Goal: Check status: Check status

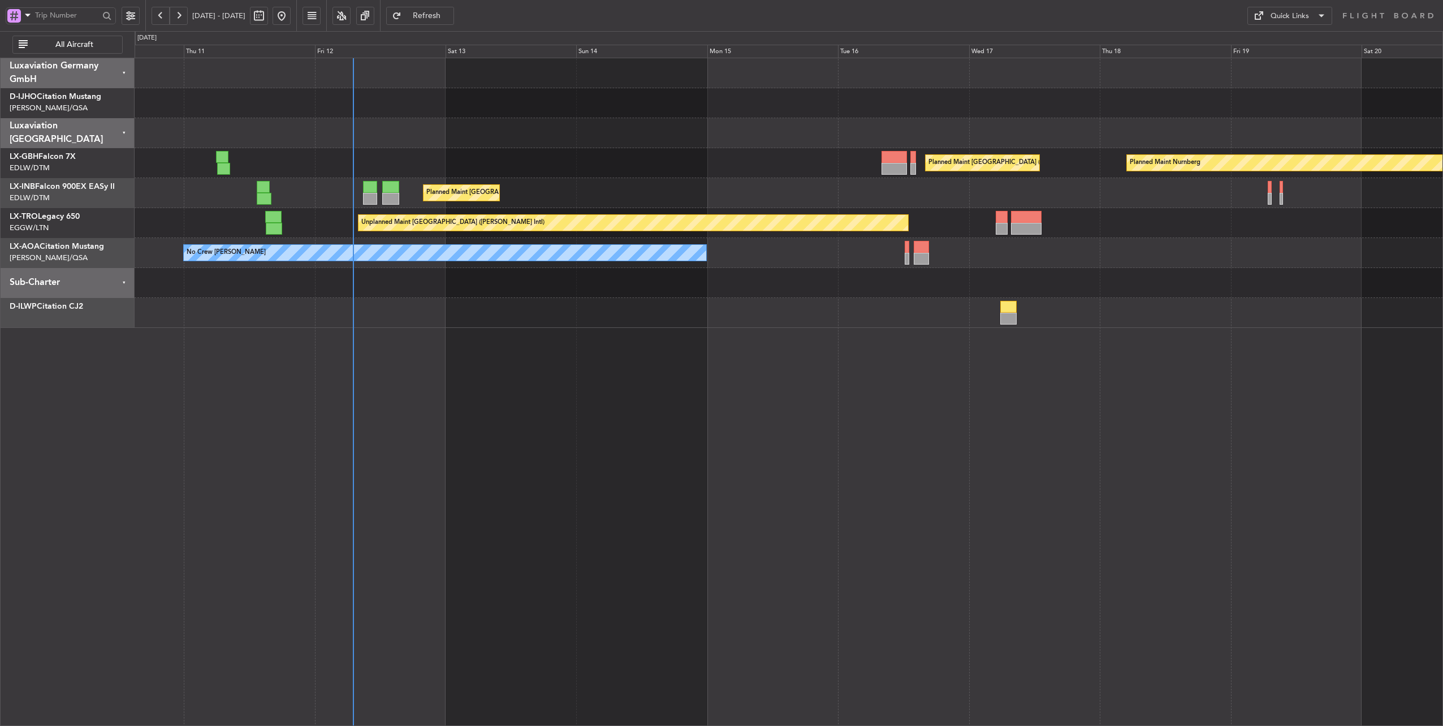
click at [499, 326] on div "Planned Maint [GEOGRAPHIC_DATA] ([GEOGRAPHIC_DATA]) Planned Maint Nurnberg Plan…" at bounding box center [789, 193] width 1309 height 270
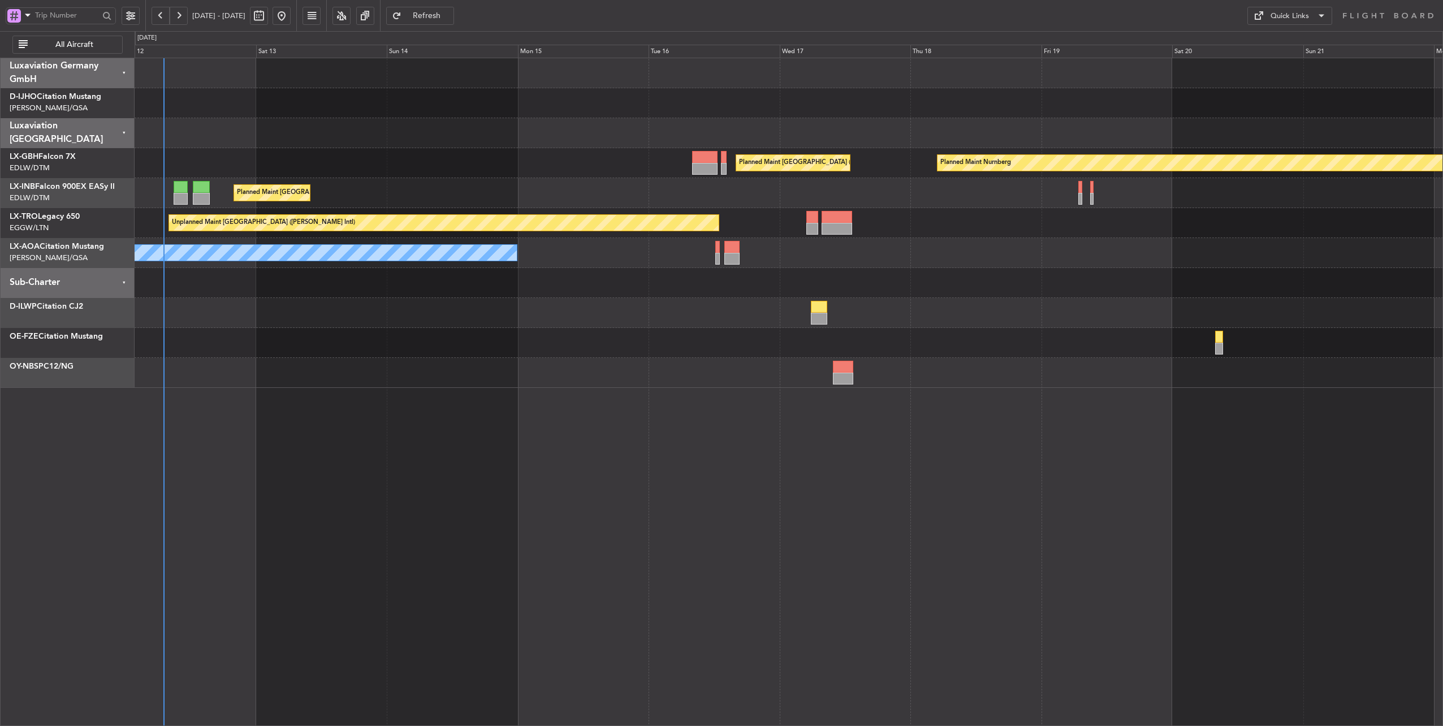
click at [832, 182] on div "Planned Maint [GEOGRAPHIC_DATA] ([GEOGRAPHIC_DATA])" at bounding box center [789, 193] width 1309 height 30
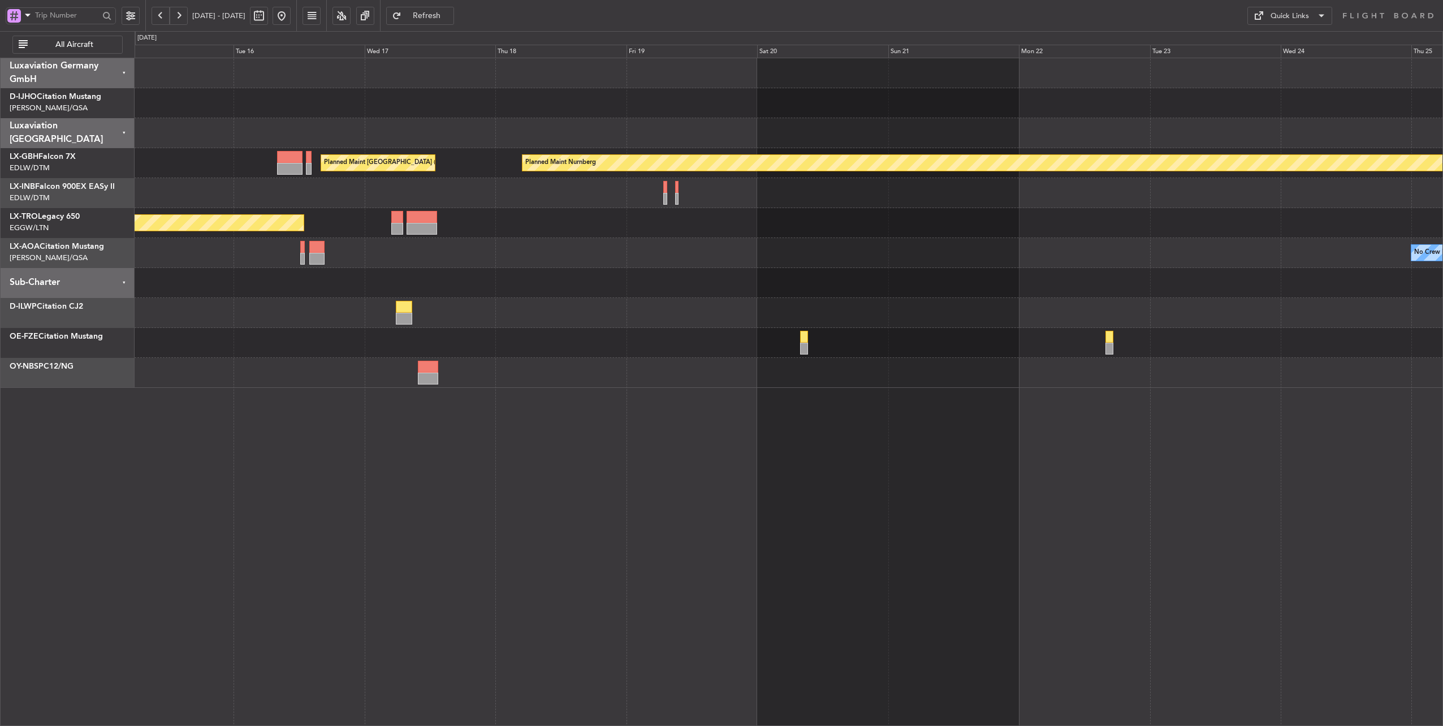
click at [649, 298] on div at bounding box center [789, 313] width 1309 height 30
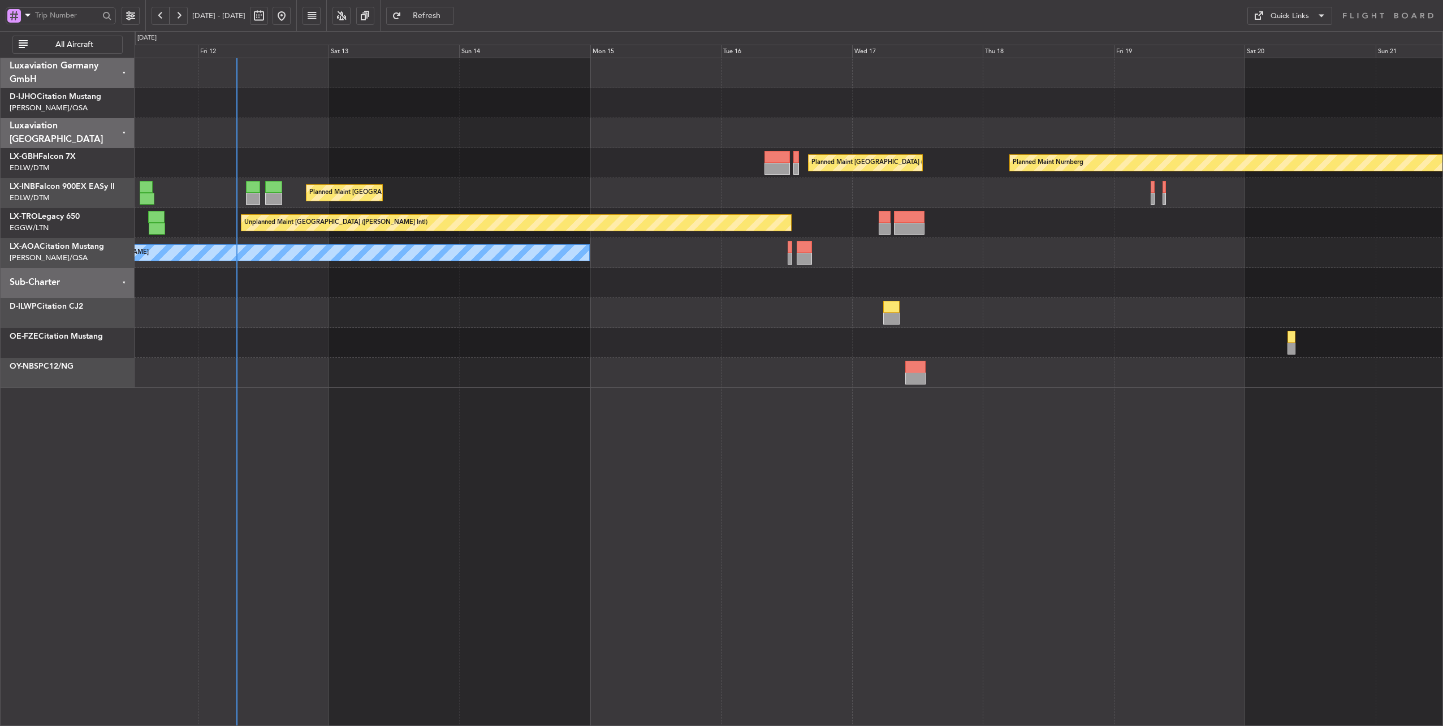
click at [977, 304] on div "Planned Maint Nurnberg Planned Maint [GEOGRAPHIC_DATA] ([GEOGRAPHIC_DATA]) Plan…" at bounding box center [789, 223] width 1309 height 330
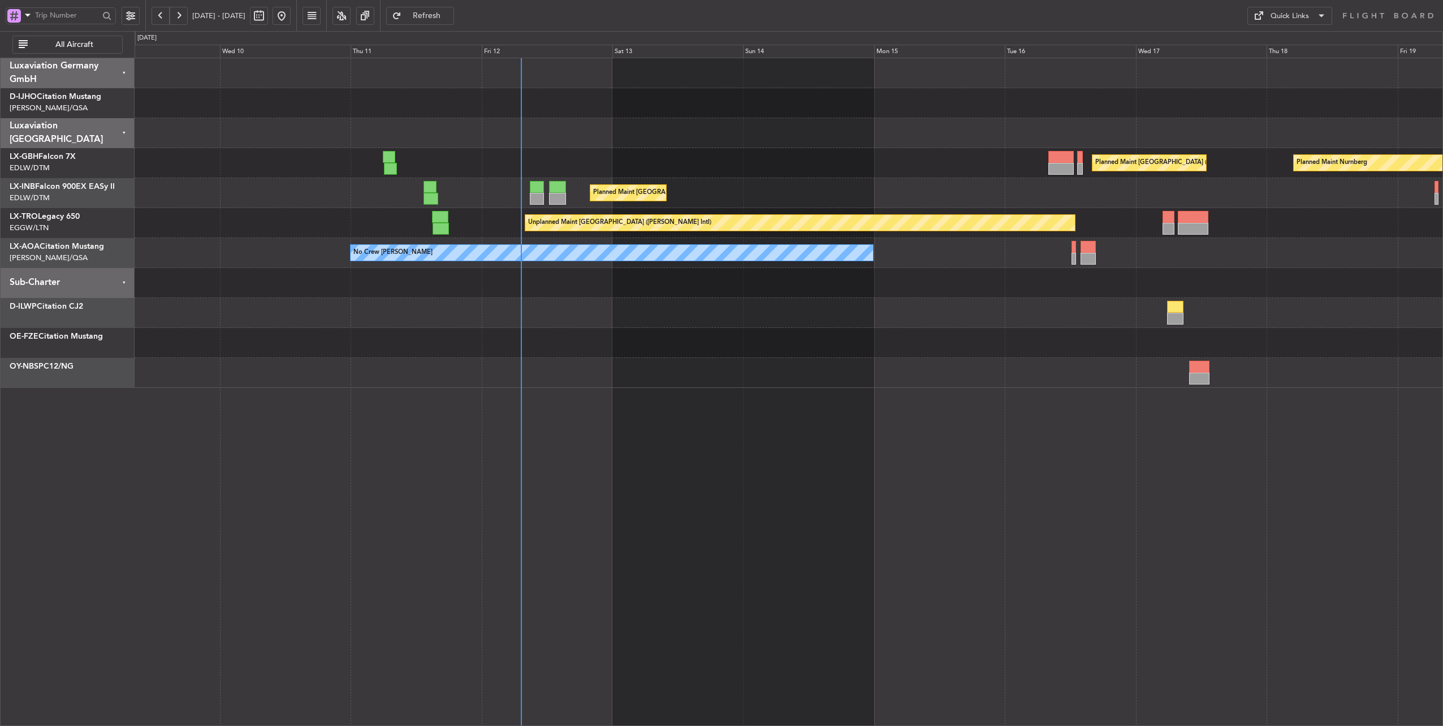
click at [478, 200] on div "Planned Maint [GEOGRAPHIC_DATA] ([GEOGRAPHIC_DATA])" at bounding box center [789, 193] width 1309 height 30
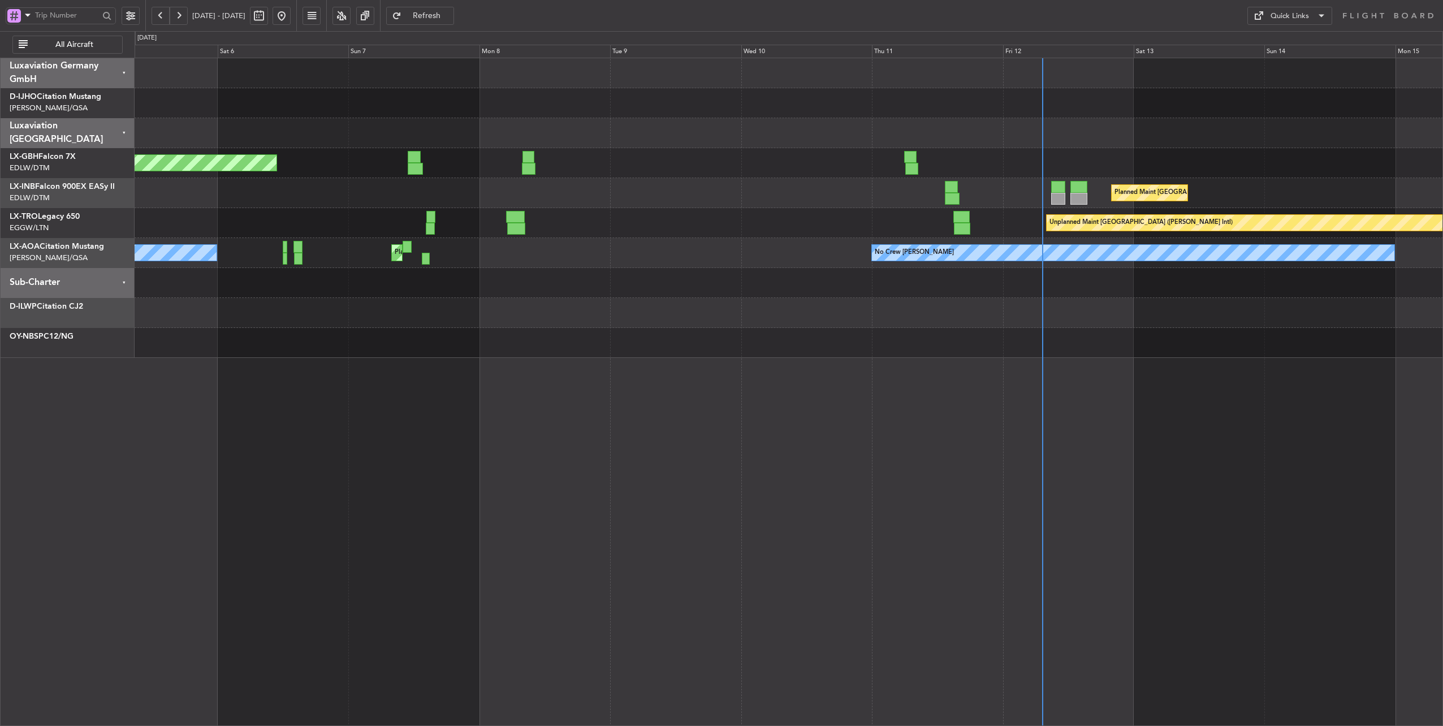
click at [781, 199] on div "Planned Maint [GEOGRAPHIC_DATA] ([GEOGRAPHIC_DATA])" at bounding box center [789, 193] width 1309 height 30
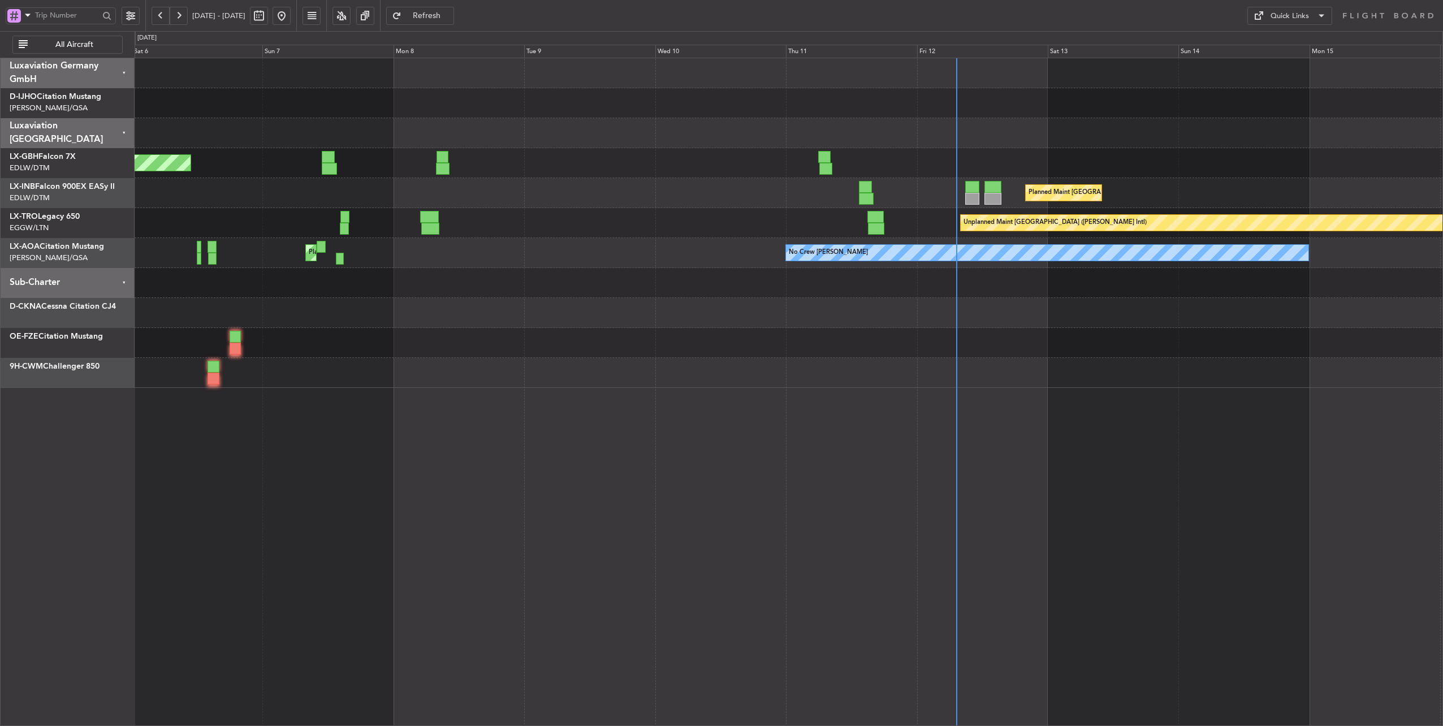
click at [783, 224] on div "Unplanned Maint [GEOGRAPHIC_DATA] ([PERSON_NAME] Intl)" at bounding box center [789, 223] width 1309 height 30
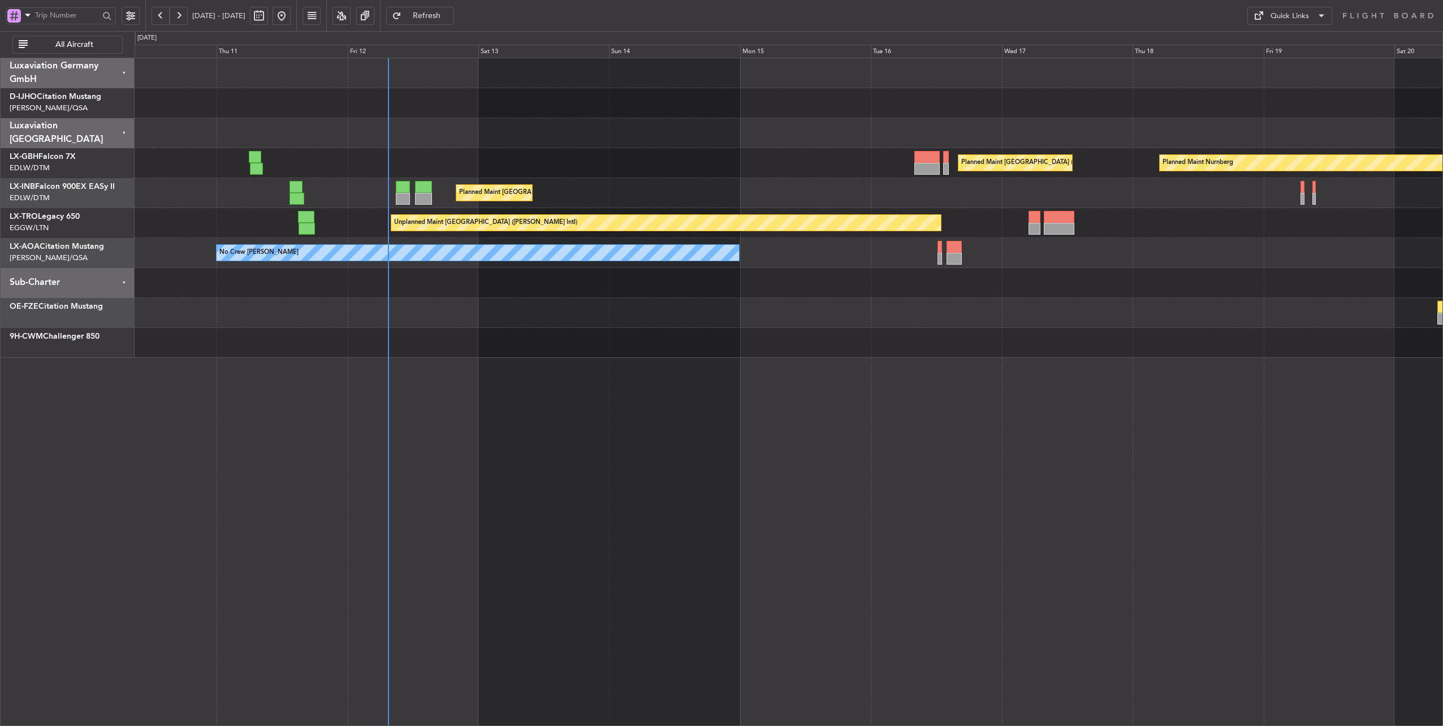
click at [536, 124] on div "Planned Maint [GEOGRAPHIC_DATA] ([GEOGRAPHIC_DATA]) Planned Maint Nurnberg Plan…" at bounding box center [789, 208] width 1309 height 300
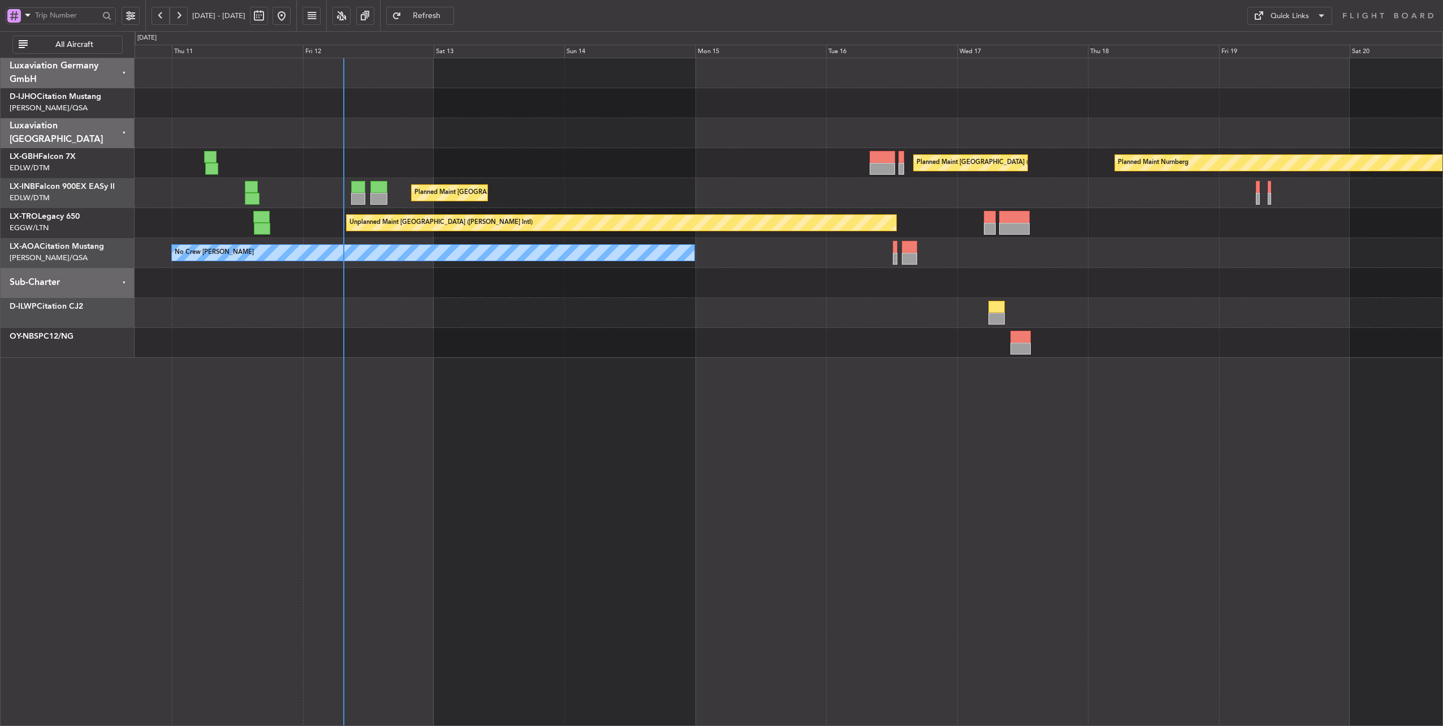
click at [562, 126] on div at bounding box center [789, 133] width 1309 height 30
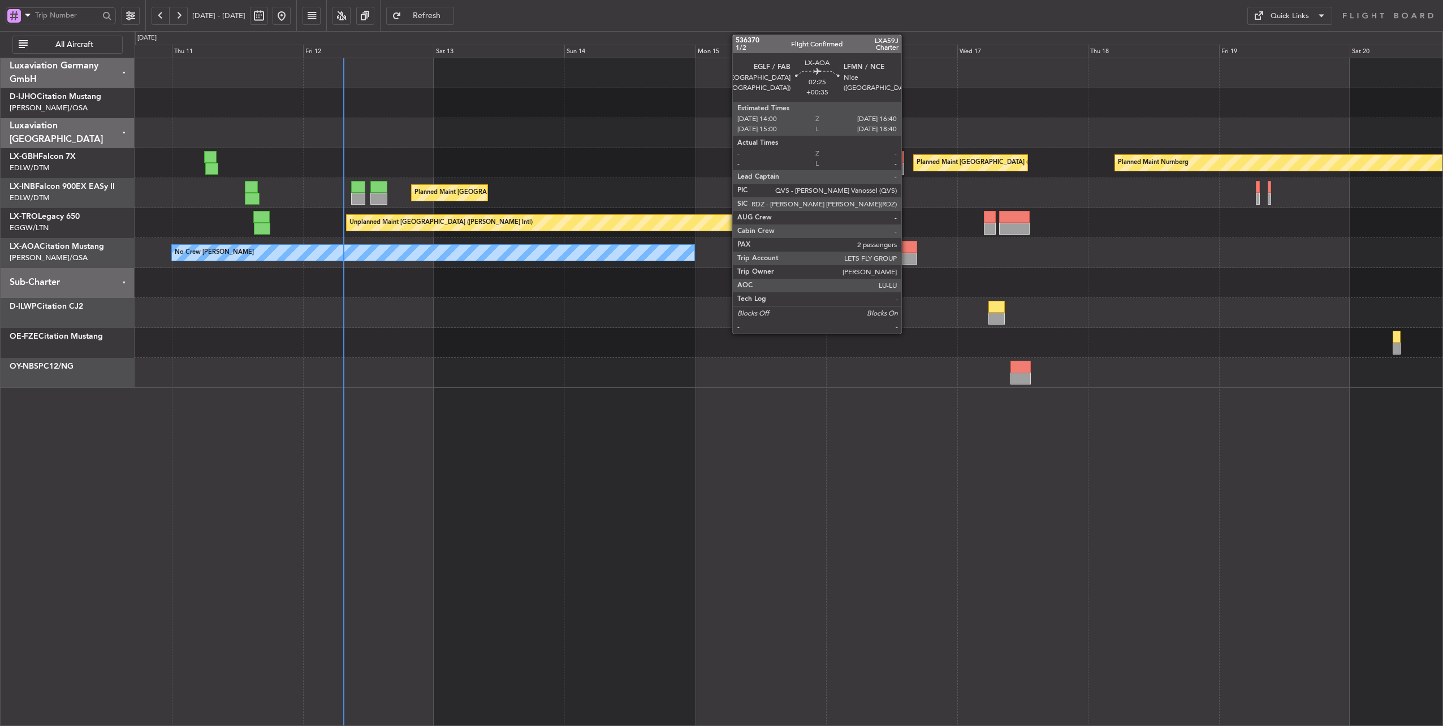
click at [907, 243] on div at bounding box center [909, 247] width 15 height 12
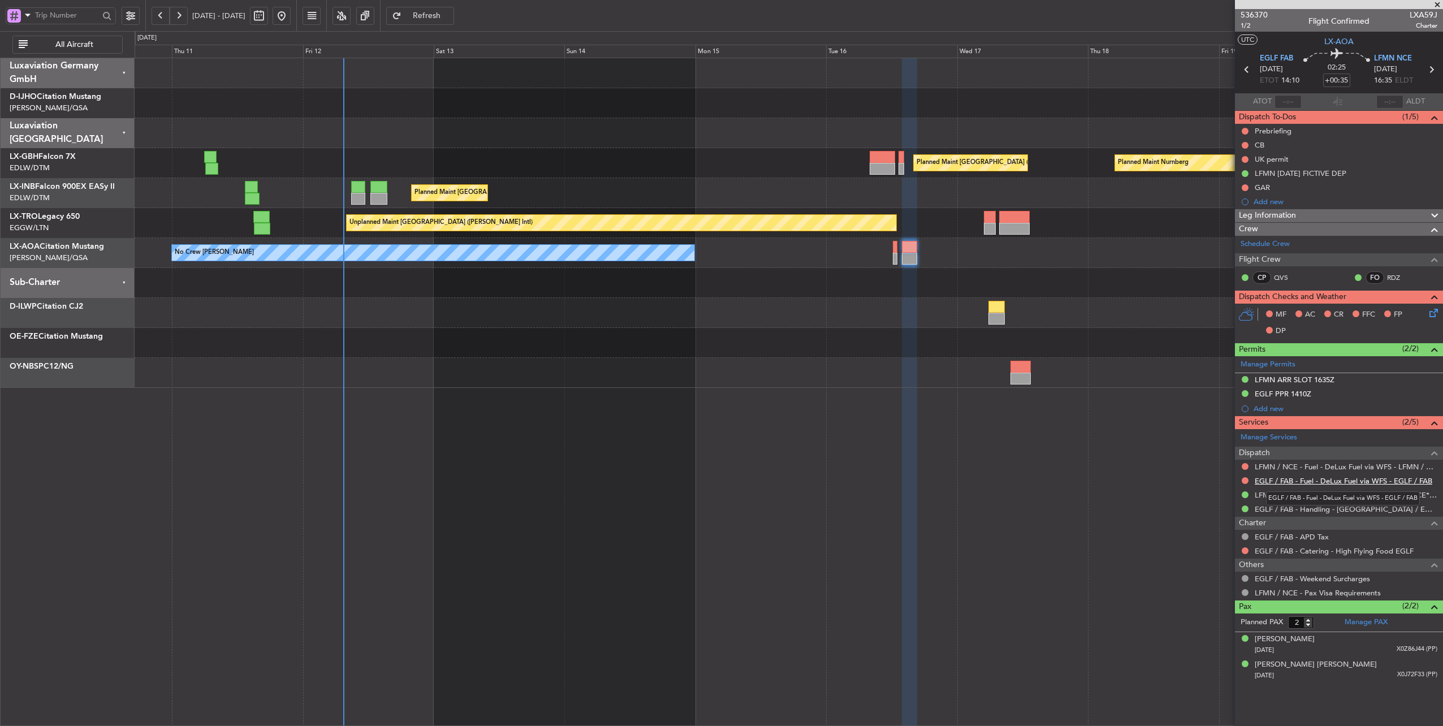
click at [1358, 478] on link "EGLF / FAB - Fuel - DeLux Fuel via WFS - EGLF / FAB" at bounding box center [1344, 481] width 178 height 10
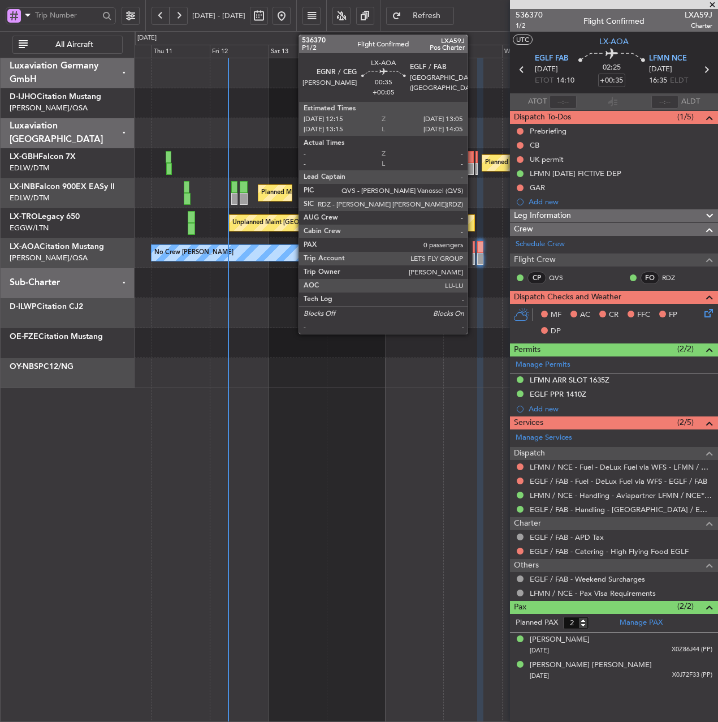
click at [473, 247] on div at bounding box center [474, 247] width 2 height 12
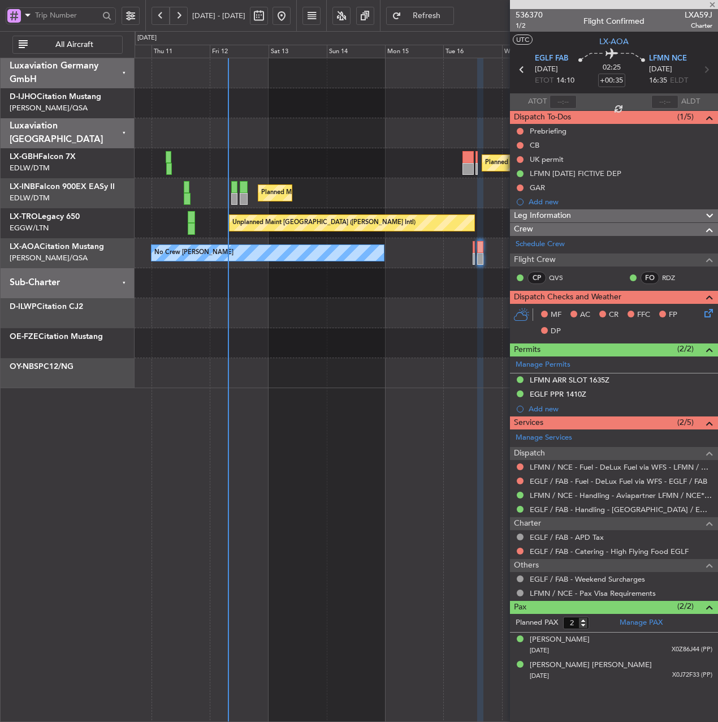
type input "+00:05"
type input "0"
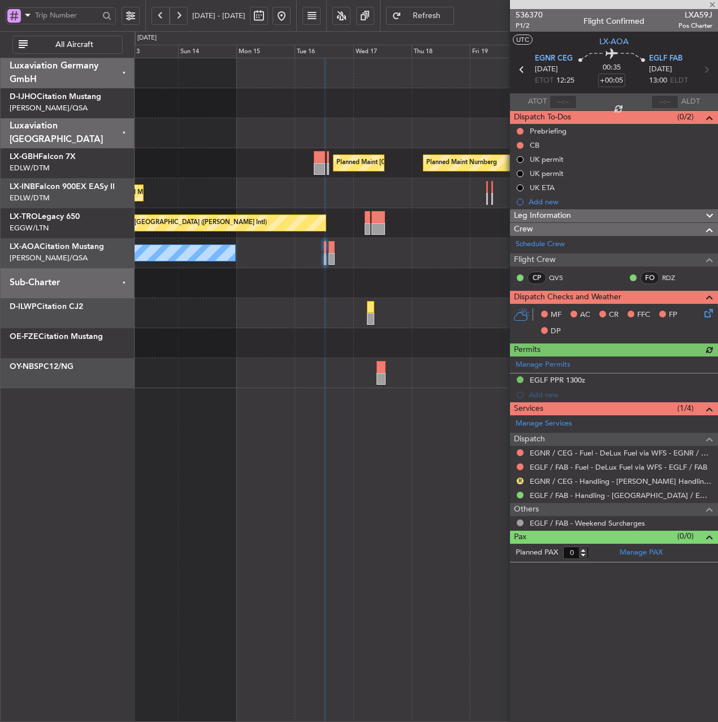
click at [292, 299] on div "Planned Maint Nurnberg Planned Maint [GEOGRAPHIC_DATA] ([GEOGRAPHIC_DATA]) Plan…" at bounding box center [427, 223] width 584 height 330
click at [651, 462] on link "EGLF / FAB - Fuel - DeLux Fuel via WFS - EGLF / FAB" at bounding box center [619, 467] width 178 height 10
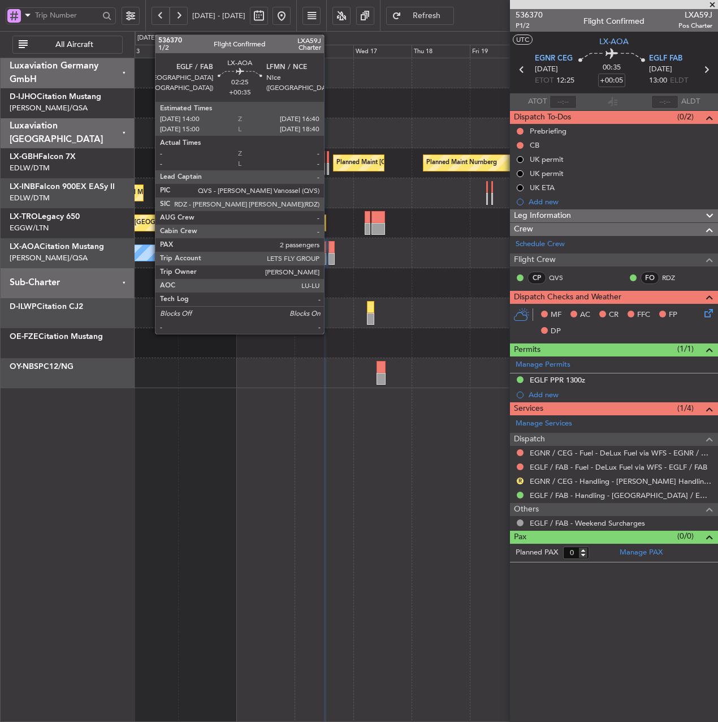
click at [330, 247] on div at bounding box center [332, 247] width 7 height 12
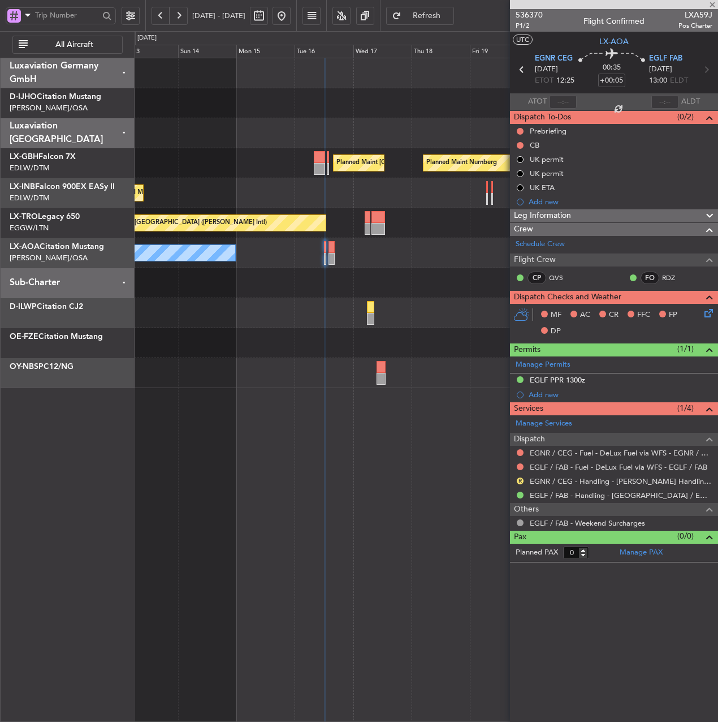
type input "+00:35"
type input "2"
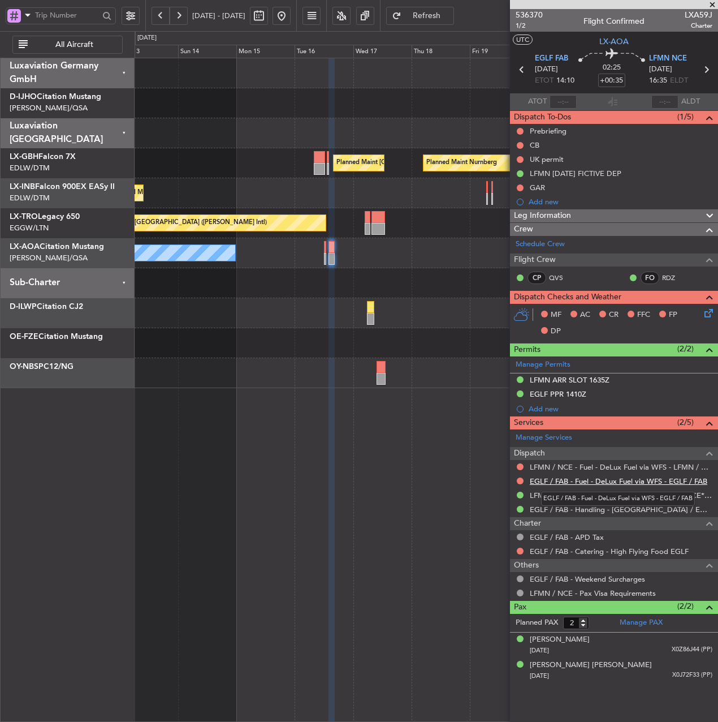
click at [541, 478] on link "EGLF / FAB - Fuel - DeLux Fuel via WFS - EGLF / FAB" at bounding box center [619, 481] width 178 height 10
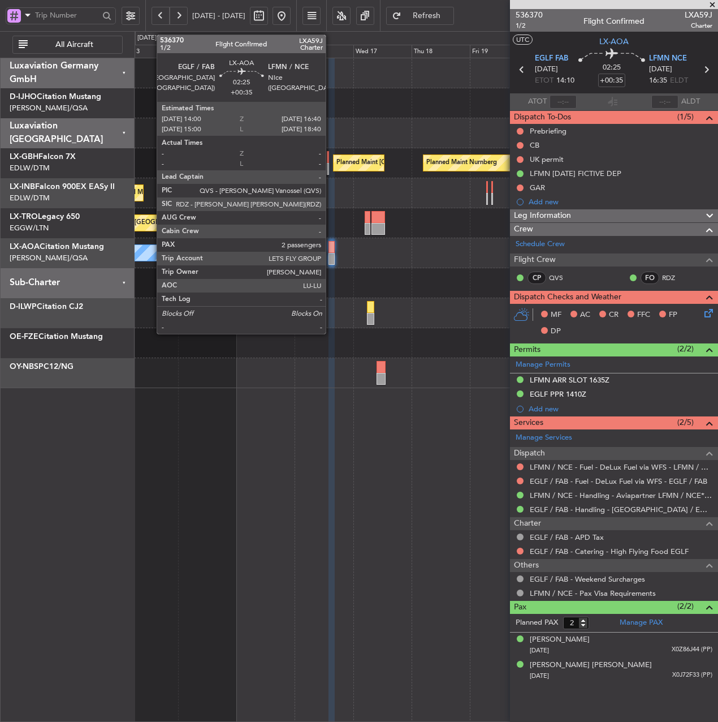
click at [331, 254] on div at bounding box center [332, 259] width 7 height 12
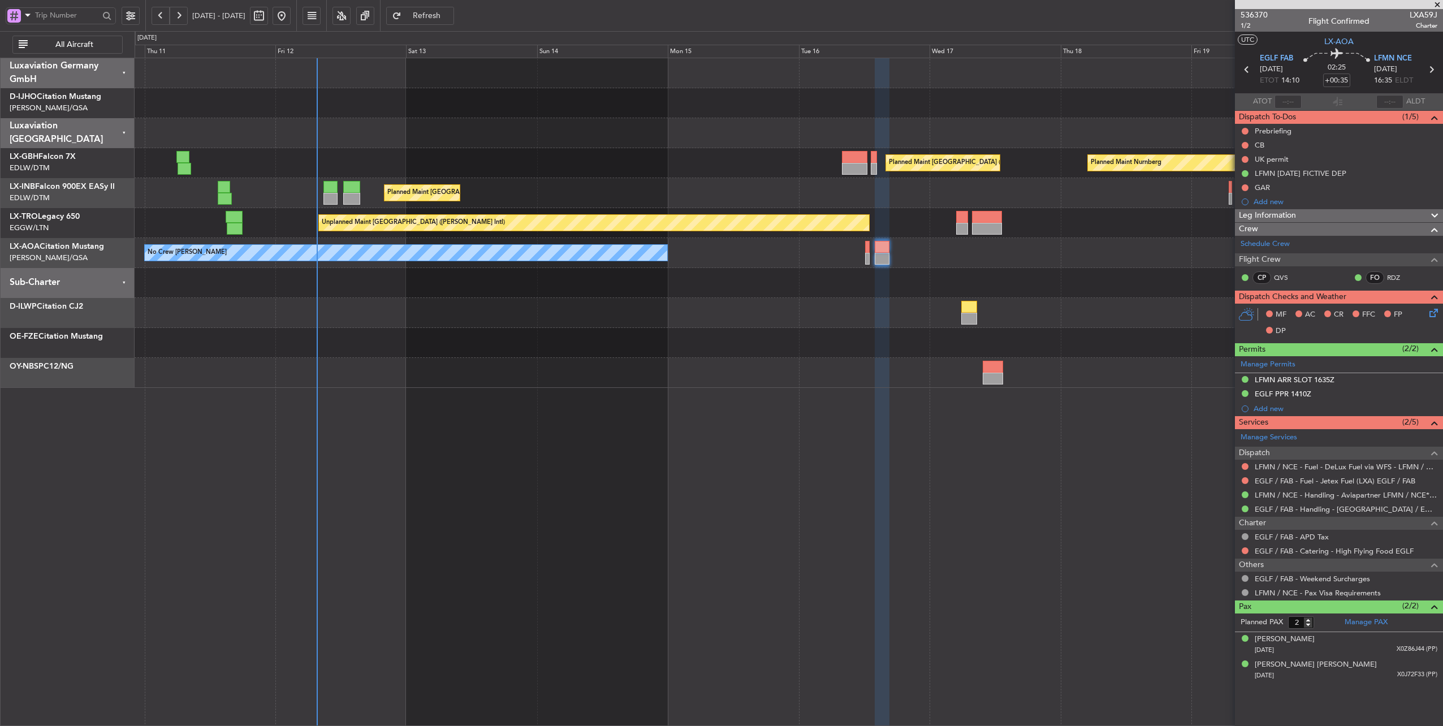
click at [740, 191] on div "Planned Maint Nurnberg Planned Maint [GEOGRAPHIC_DATA] ([GEOGRAPHIC_DATA]) Plan…" at bounding box center [789, 223] width 1309 height 330
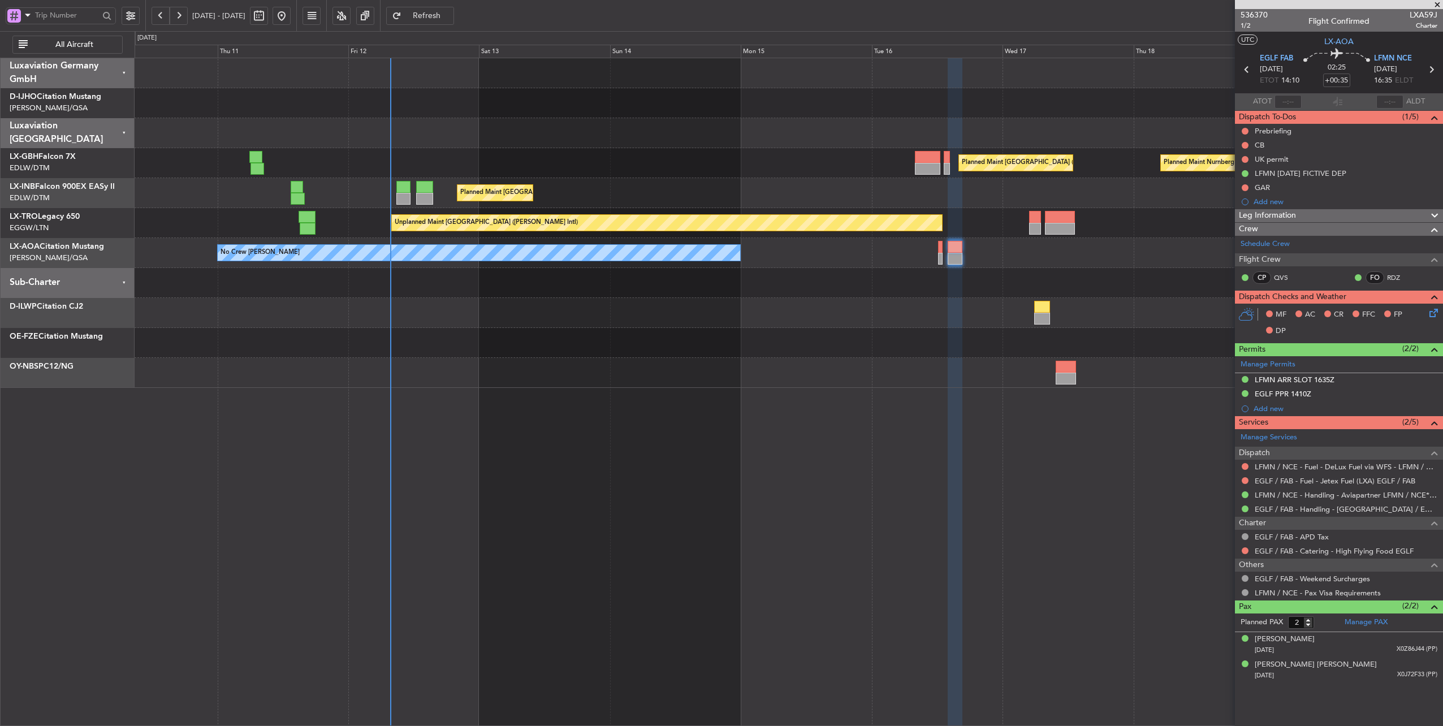
click at [565, 167] on div "Planned Maint Nurnberg Planned Maint [GEOGRAPHIC_DATA] ([GEOGRAPHIC_DATA]) Plan…" at bounding box center [789, 223] width 1309 height 330
